Goal: Task Accomplishment & Management: Manage account settings

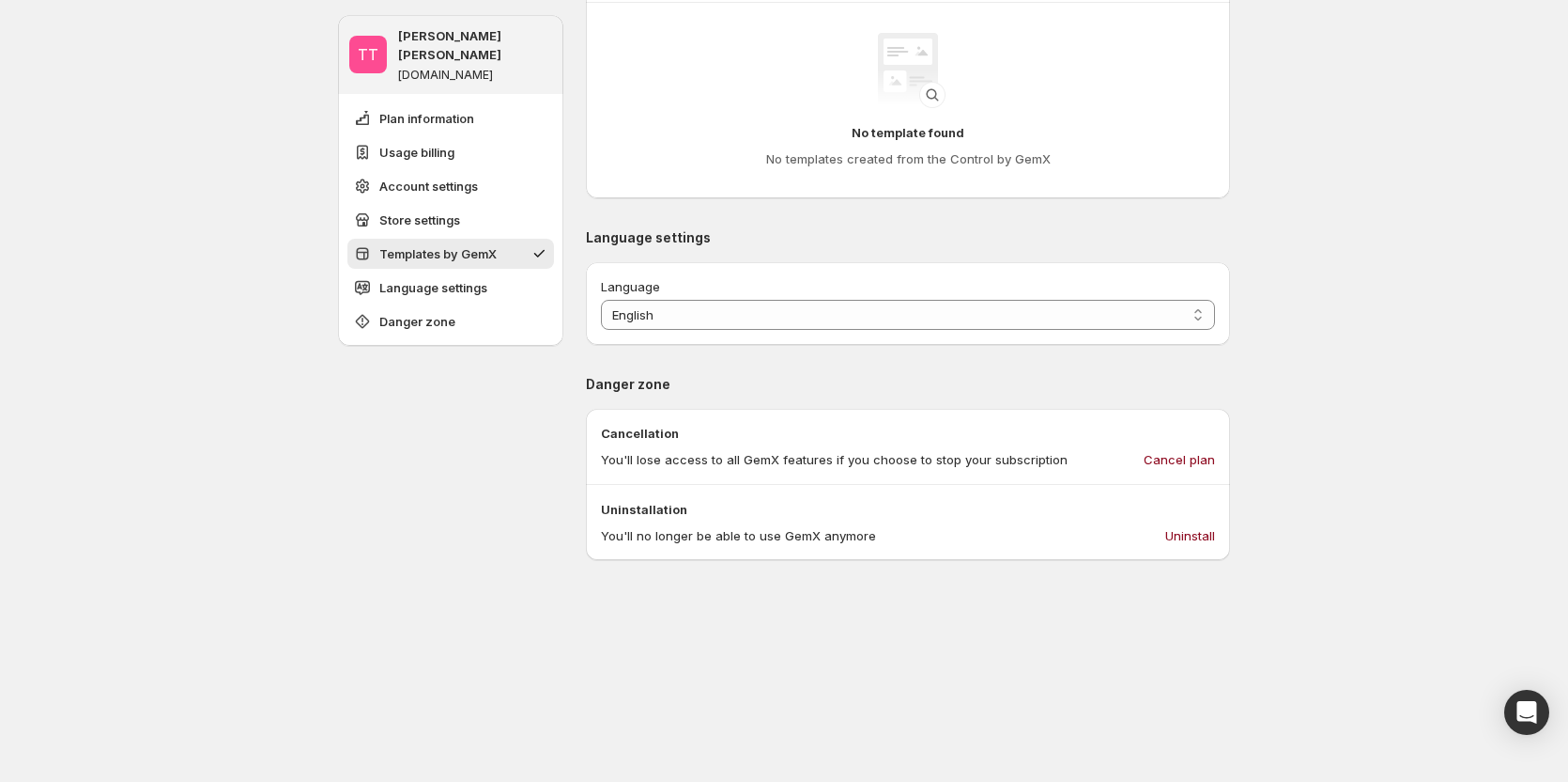
scroll to position [1785, 0]
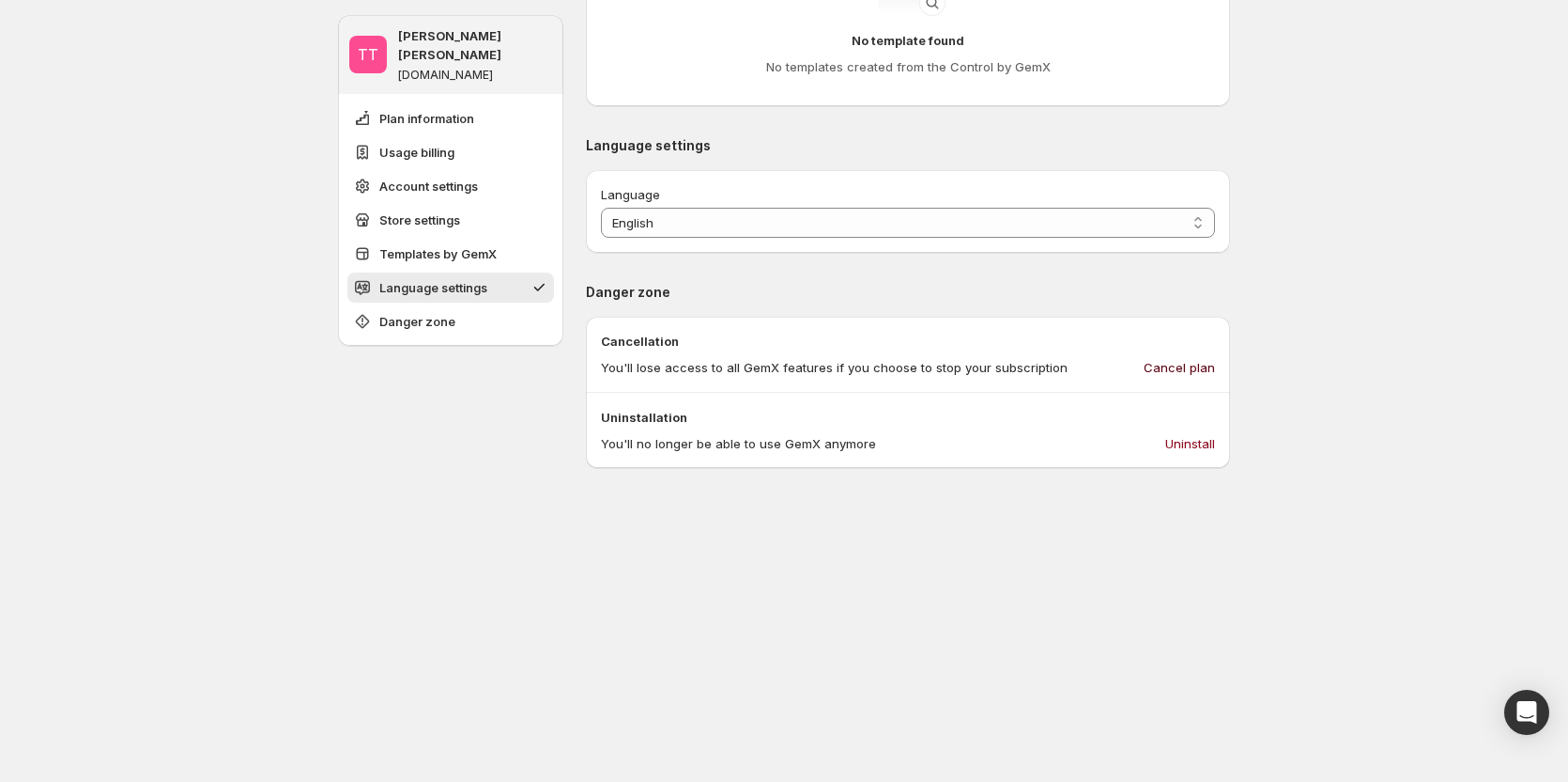
click at [1167, 369] on span "Cancel plan" at bounding box center [1180, 367] width 71 height 19
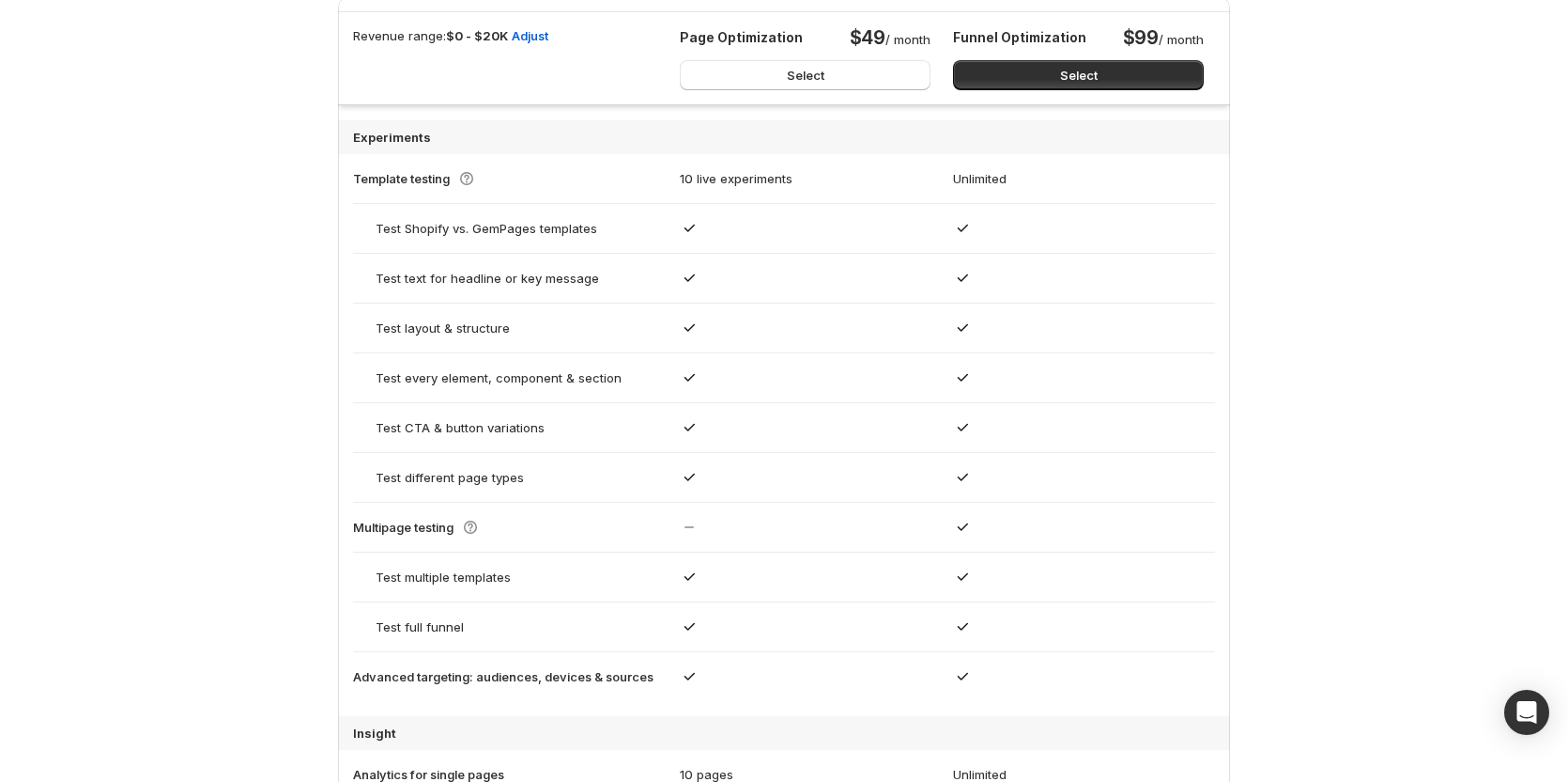
scroll to position [1101, 0]
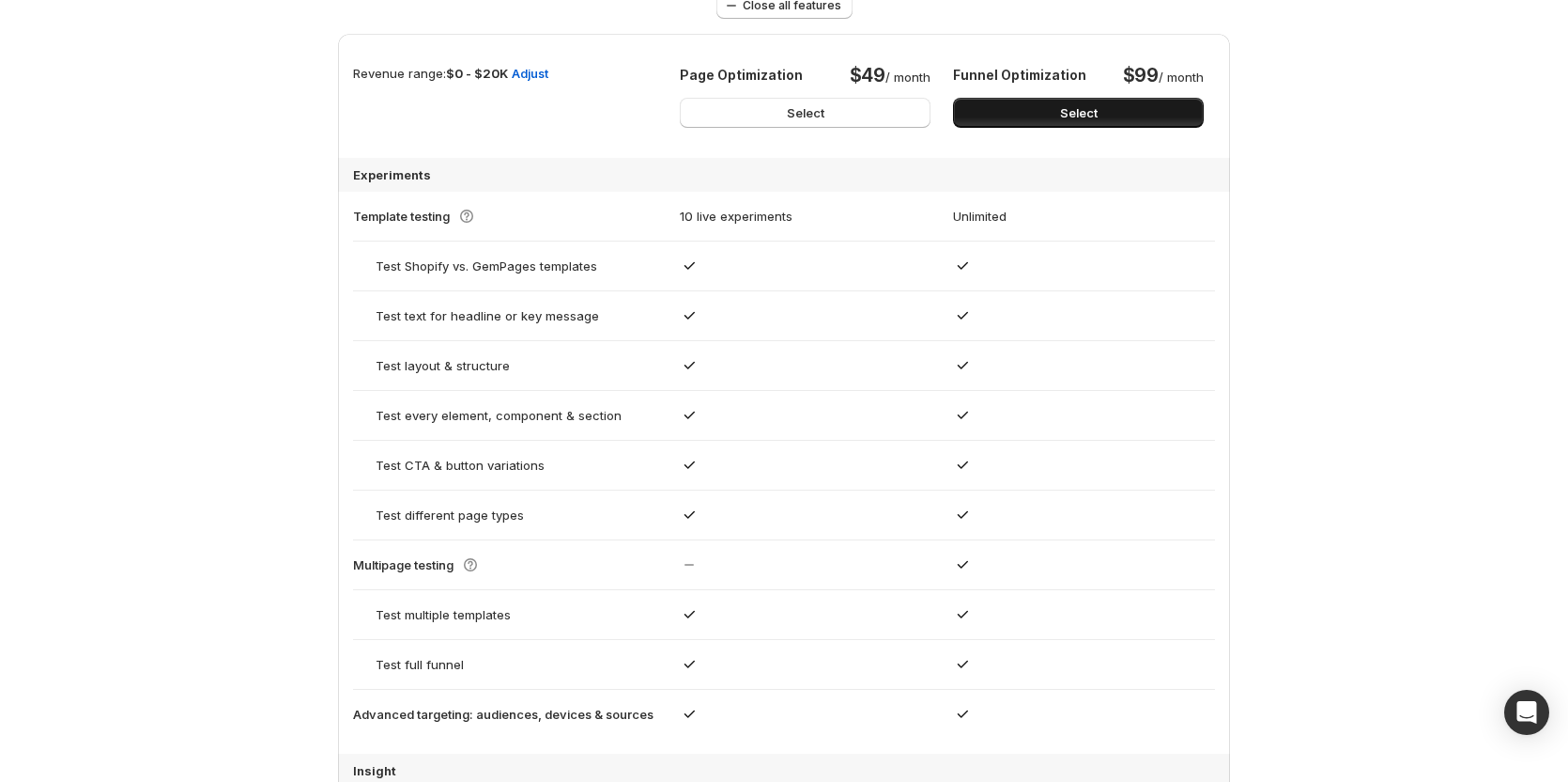
click at [1119, 104] on button "Select" at bounding box center [1078, 113] width 251 height 30
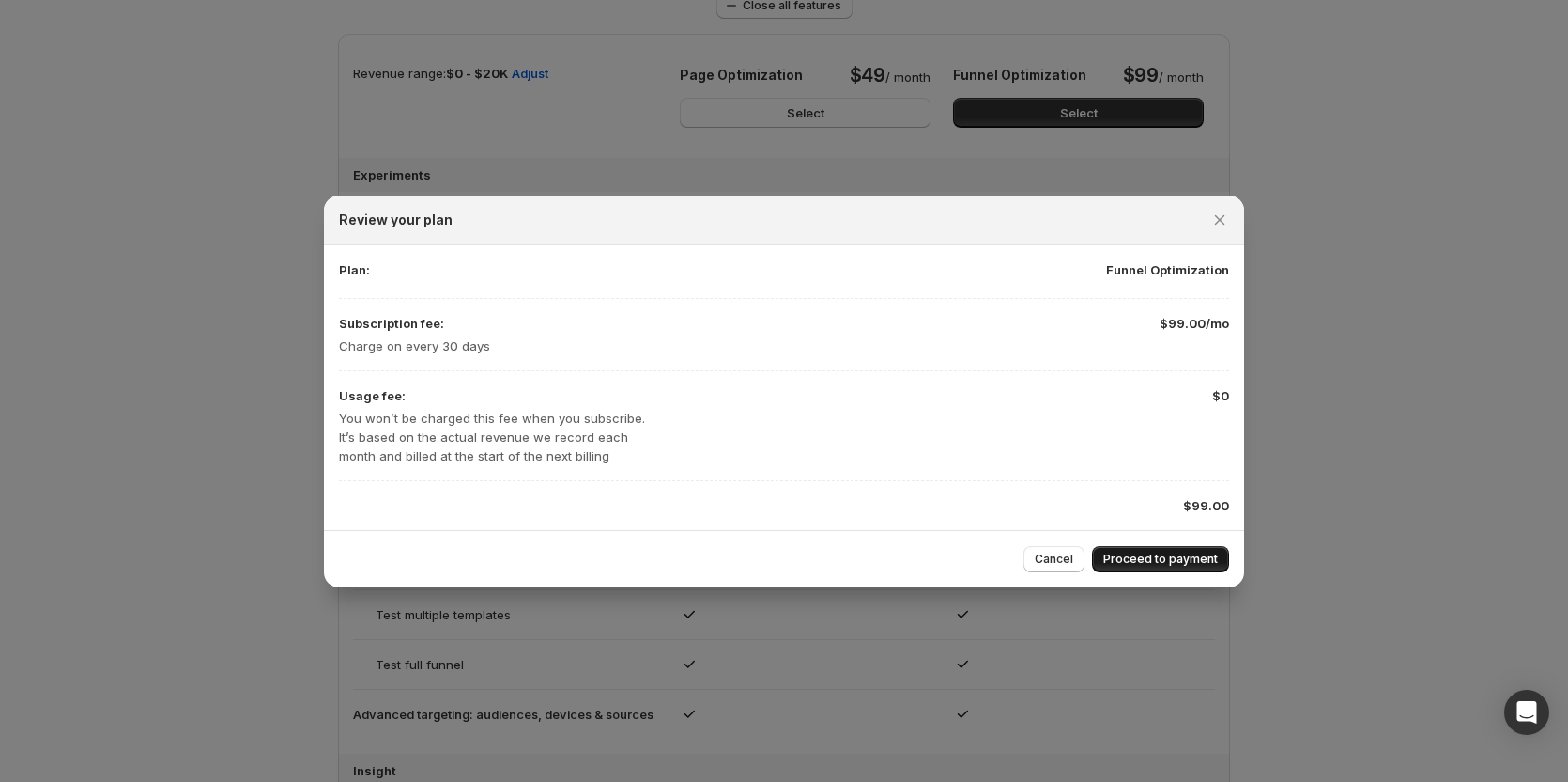
click at [1125, 558] on span "Proceed to payment" at bounding box center [1161, 559] width 115 height 15
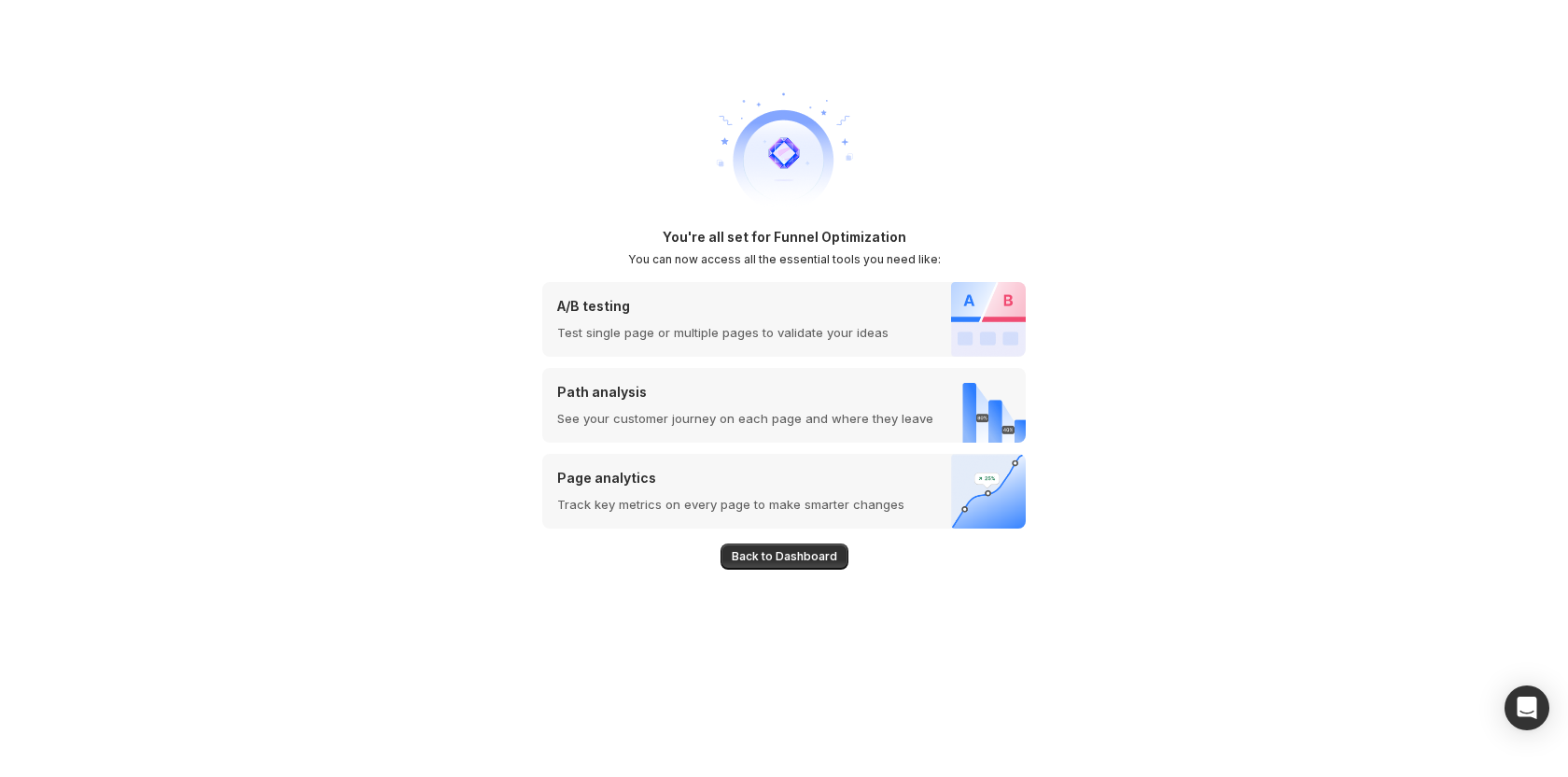
click at [783, 565] on button "Back to Dashboard" at bounding box center [784, 556] width 128 height 26
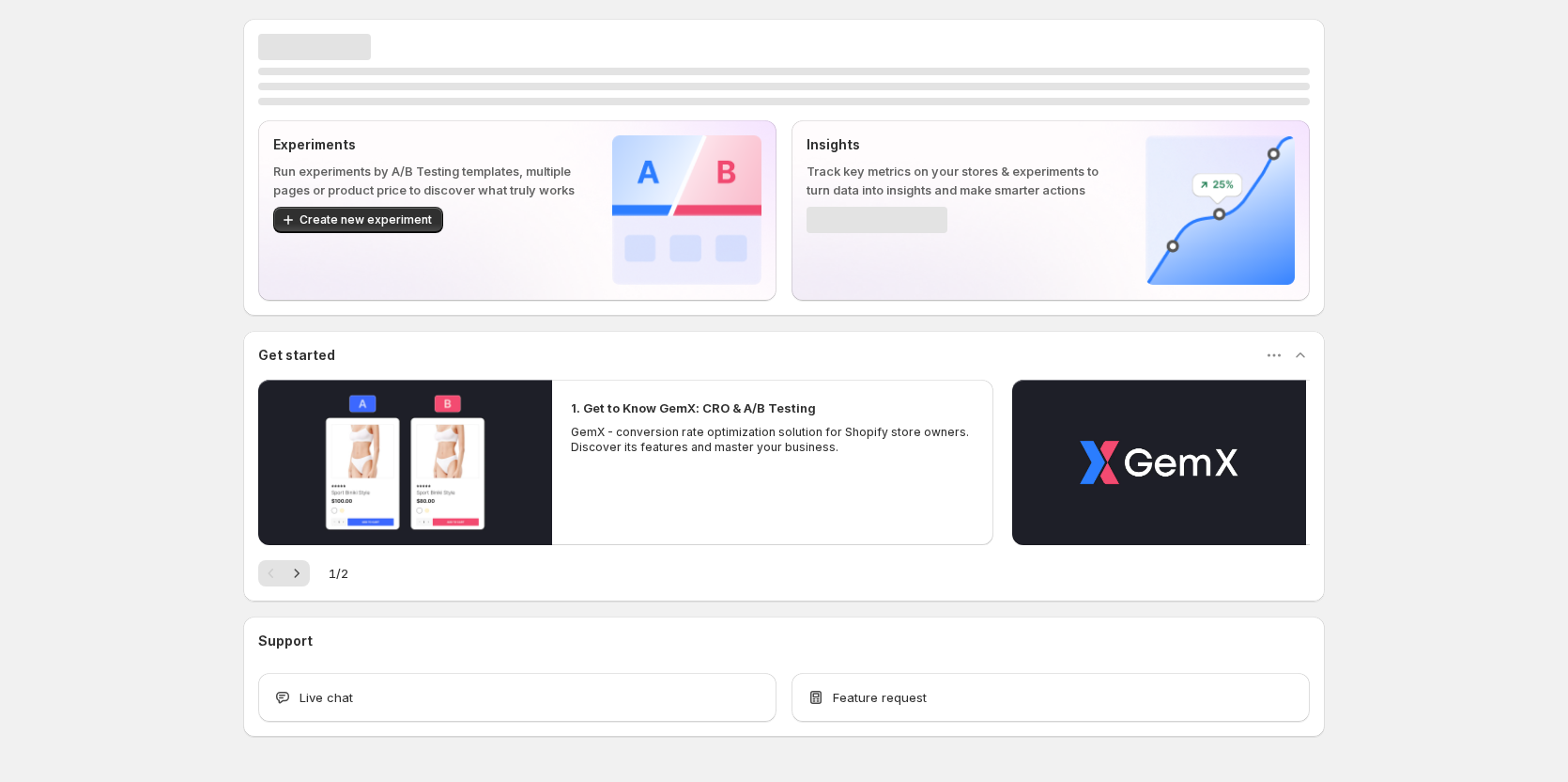
scroll to position [40, 0]
